Goal: Information Seeking & Learning: Learn about a topic

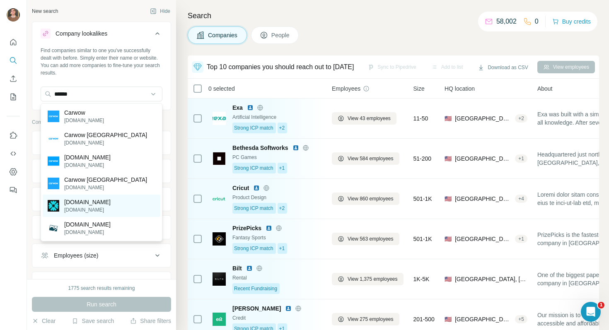
type input "******"
click at [99, 203] on p "carwow.com" at bounding box center [87, 202] width 46 height 8
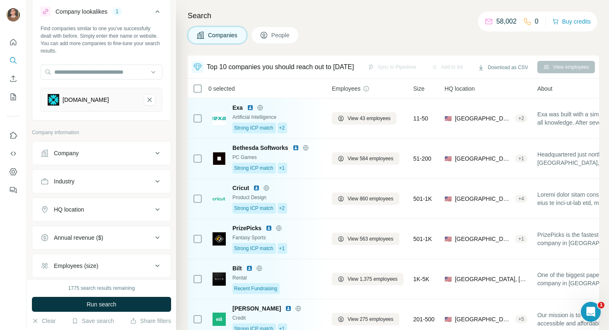
scroll to position [29, 0]
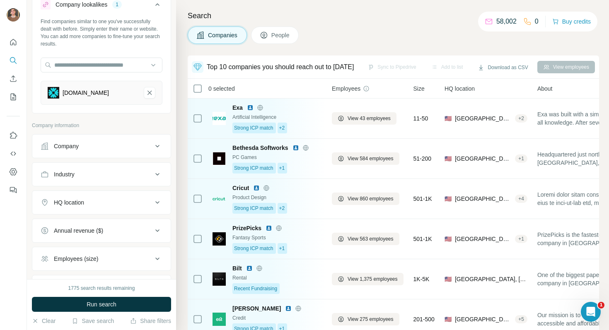
click at [116, 234] on div "Annual revenue ($)" at bounding box center [97, 231] width 112 height 8
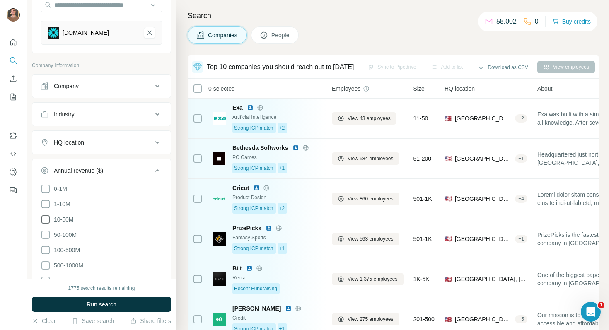
click at [69, 217] on span "10-50M" at bounding box center [62, 219] width 23 height 8
click at [69, 227] on ul "0-1M 1-10M 10-50M 50-100M 100-500M 500-1000M >1000M" at bounding box center [102, 235] width 122 height 102
click at [69, 234] on span "50-100M" at bounding box center [64, 235] width 26 height 8
click at [69, 245] on label "100-500M" at bounding box center [60, 250] width 39 height 10
click at [66, 259] on ul "0-1M 1-10M 10-50M 50-100M 100-500M 500-1000M >1000M" at bounding box center [102, 235] width 122 height 102
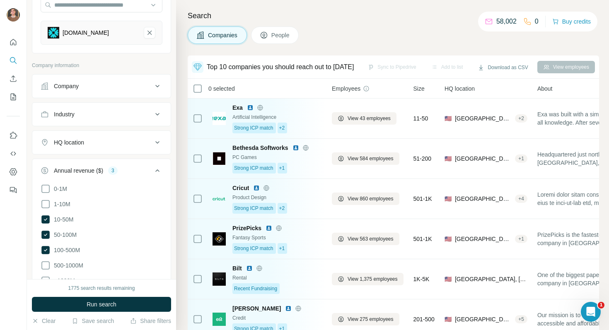
click at [66, 270] on ul "0-1M 1-10M 10-50M 50-100M 100-500M 500-1000M >1000M" at bounding box center [102, 235] width 122 height 102
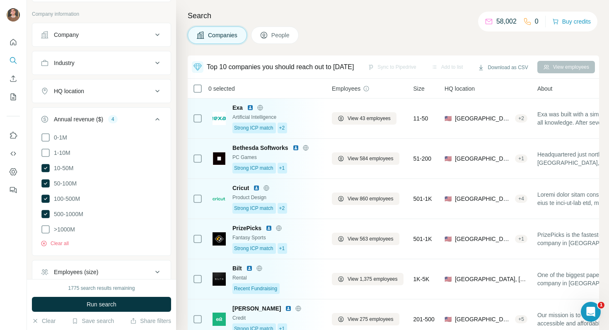
scroll to position [152, 0]
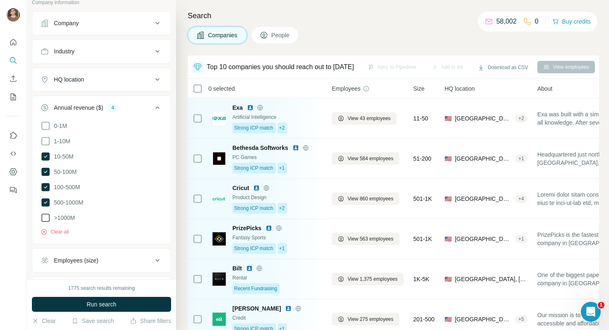
click at [66, 214] on span ">1000M" at bounding box center [63, 218] width 24 height 8
click at [75, 259] on div "Employees (size)" at bounding box center [76, 260] width 44 height 8
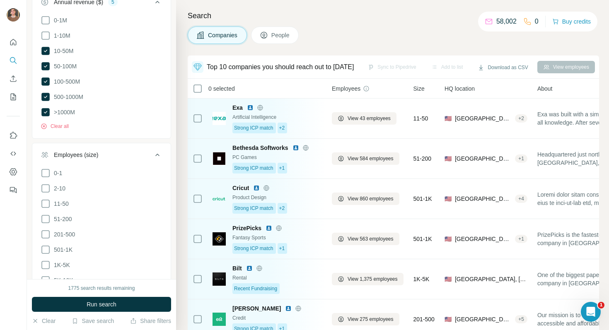
scroll to position [300, 0]
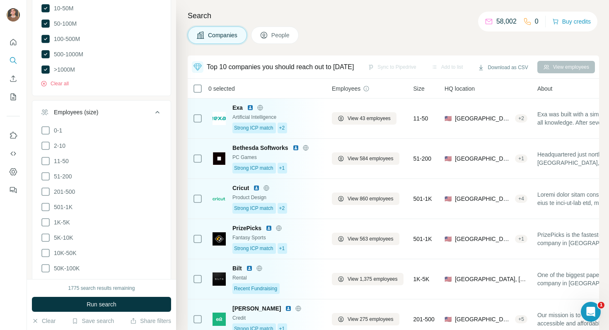
click at [54, 184] on ul "0-1 2-10 11-50 51-200 201-500 501-1K 1K-5K 5K-10K 10K-50K 50K-100K 100K-500K 50…" at bounding box center [102, 215] width 122 height 179
click at [53, 188] on span "201-500" at bounding box center [63, 192] width 24 height 8
click at [51, 176] on span "51-200" at bounding box center [62, 176] width 22 height 8
click at [51, 205] on span "501-1K" at bounding box center [62, 207] width 22 height 8
click at [46, 221] on icon at bounding box center [46, 223] width 10 height 10
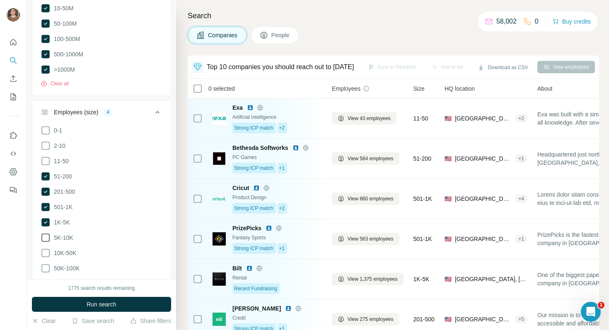
click at [50, 236] on icon at bounding box center [46, 238] width 10 height 10
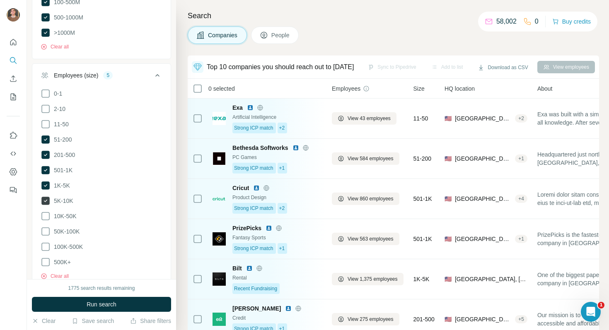
scroll to position [347, 0]
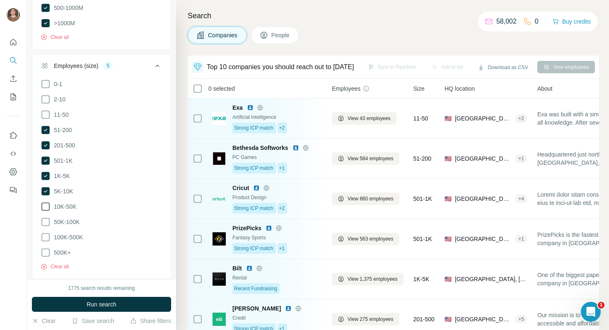
click at [51, 206] on span "10K-50K" at bounding box center [64, 207] width 26 height 8
click at [51, 225] on ul "0-1 2-10 11-50 51-200 201-500 501-1K 1K-5K 5K-10K 10K-50K 50K-100K 100K-500K 50…" at bounding box center [102, 168] width 122 height 179
click at [46, 218] on icon at bounding box center [46, 222] width 10 height 10
click at [45, 232] on icon at bounding box center [46, 237] width 10 height 10
click at [45, 248] on icon at bounding box center [46, 253] width 10 height 10
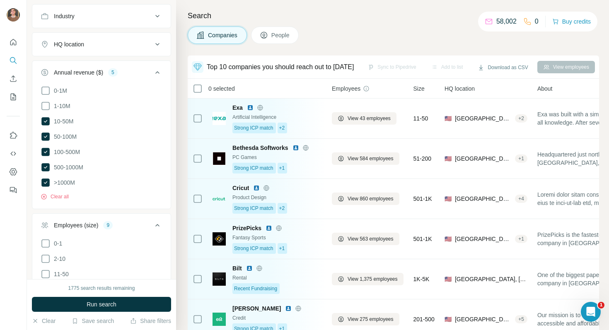
scroll to position [179, 0]
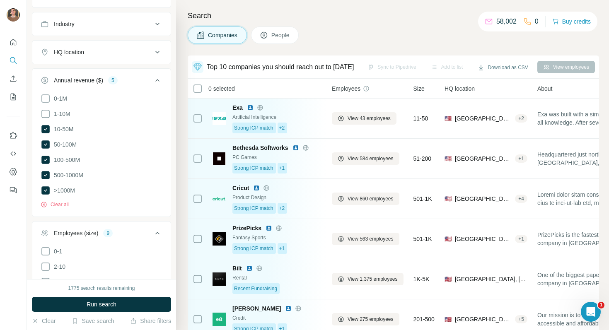
click at [48, 59] on button "HQ location" at bounding box center [101, 52] width 138 height 20
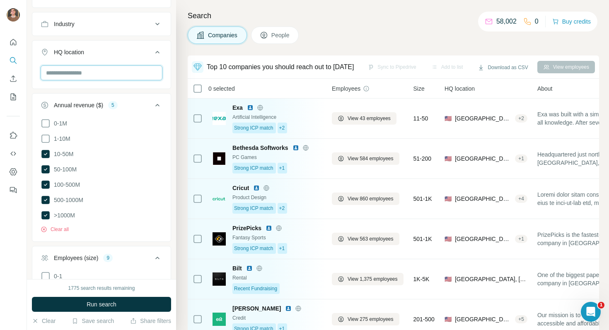
click at [76, 74] on input "text" at bounding box center [102, 72] width 122 height 15
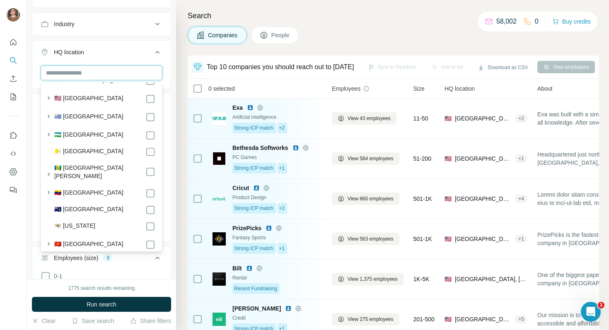
scroll to position [4466, 0]
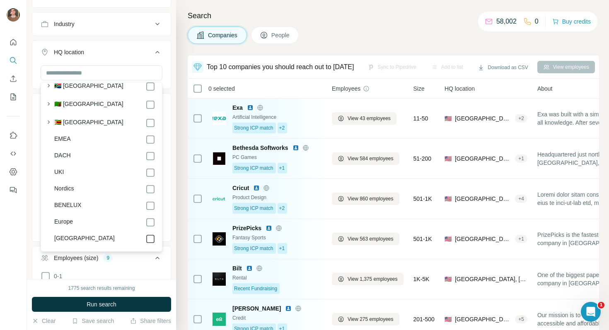
click at [155, 234] on icon at bounding box center [150, 239] width 10 height 10
click at [149, 135] on icon at bounding box center [150, 140] width 10 height 10
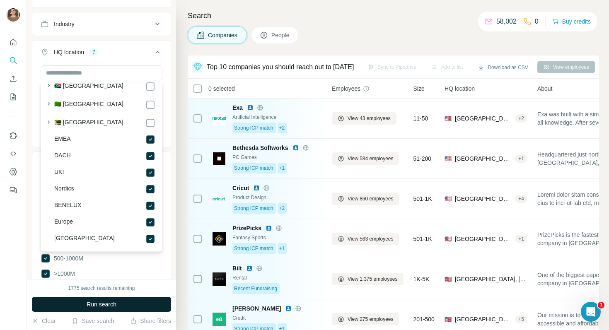
click at [132, 300] on button "Run search" at bounding box center [101, 304] width 139 height 15
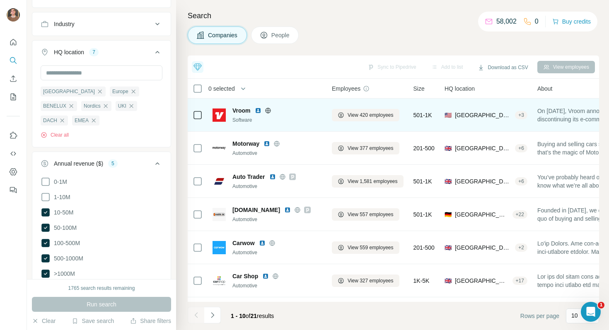
click at [256, 111] on img at bounding box center [258, 110] width 7 height 7
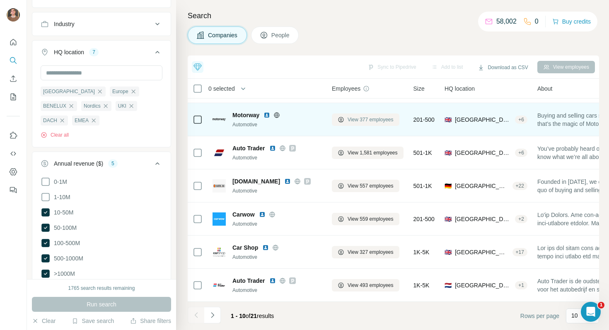
scroll to position [128, 0]
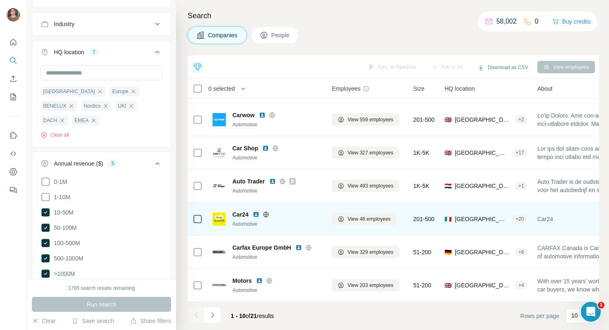
click at [258, 213] on img at bounding box center [256, 214] width 7 height 7
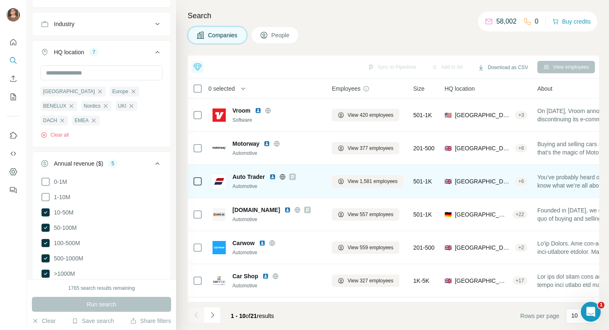
click at [271, 174] on img at bounding box center [272, 177] width 7 height 7
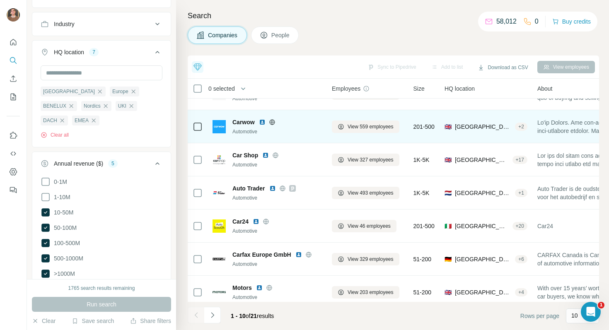
scroll to position [128, 0]
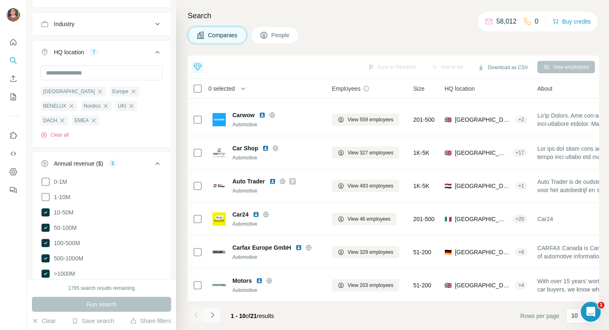
click at [215, 322] on button "Navigate to next page" at bounding box center [212, 315] width 17 height 17
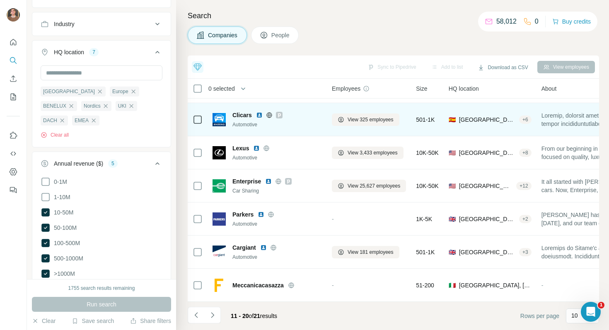
click at [261, 115] on img at bounding box center [259, 115] width 7 height 7
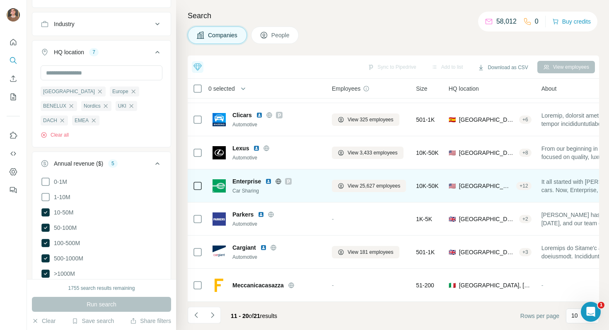
click at [270, 181] on img at bounding box center [268, 181] width 7 height 7
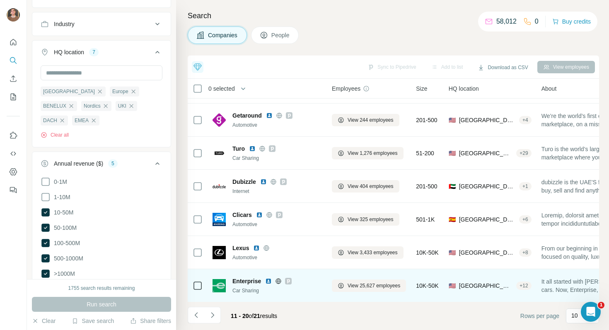
scroll to position [0, 0]
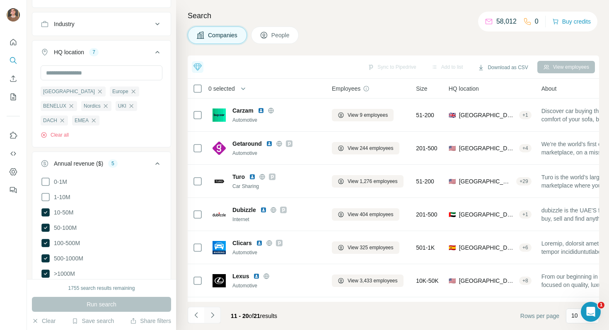
click at [212, 319] on icon "Navigate to next page" at bounding box center [212, 315] width 8 height 8
